Goal: Information Seeking & Learning: Learn about a topic

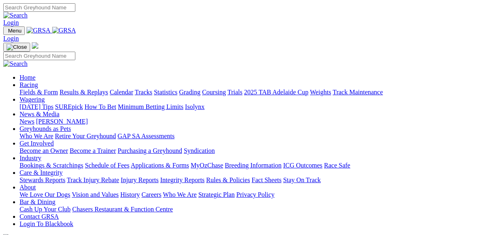
click at [42, 89] on link "Fields & Form" at bounding box center [39, 92] width 38 height 7
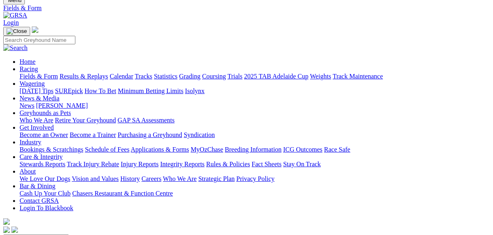
scroll to position [65, 0]
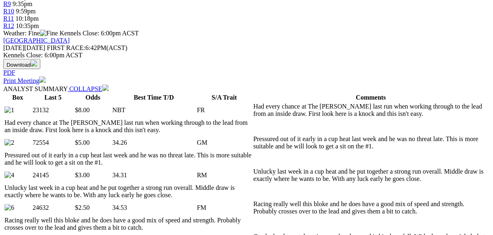
scroll to position [358, 0]
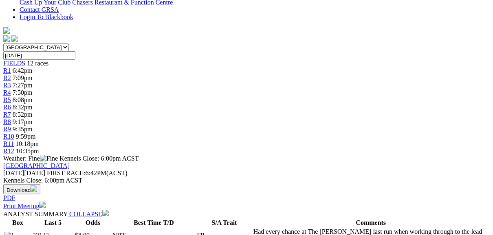
scroll to position [228, 0]
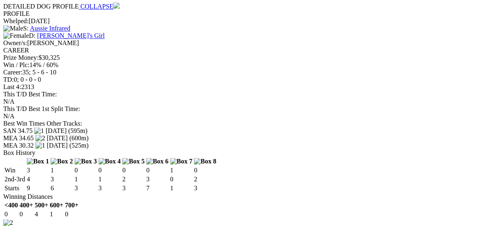
scroll to position [1042, 0]
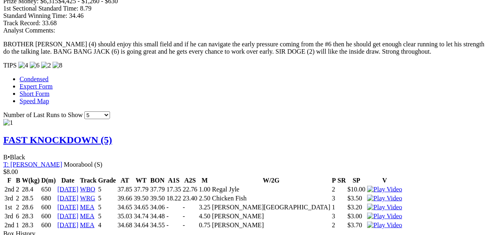
scroll to position [716, 0]
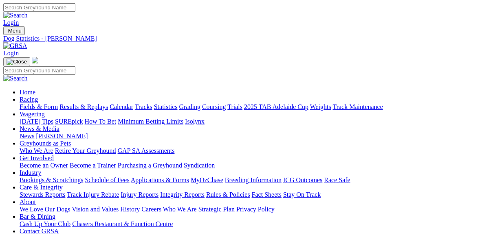
click at [36, 103] on link "Fields & Form" at bounding box center [39, 106] width 38 height 7
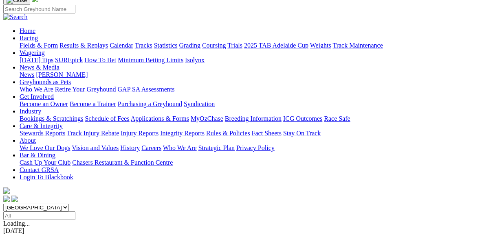
scroll to position [65, 0]
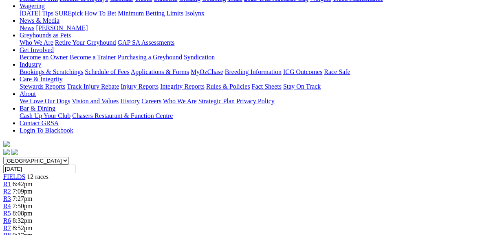
scroll to position [98, 0]
